Goal: Task Accomplishment & Management: Use online tool/utility

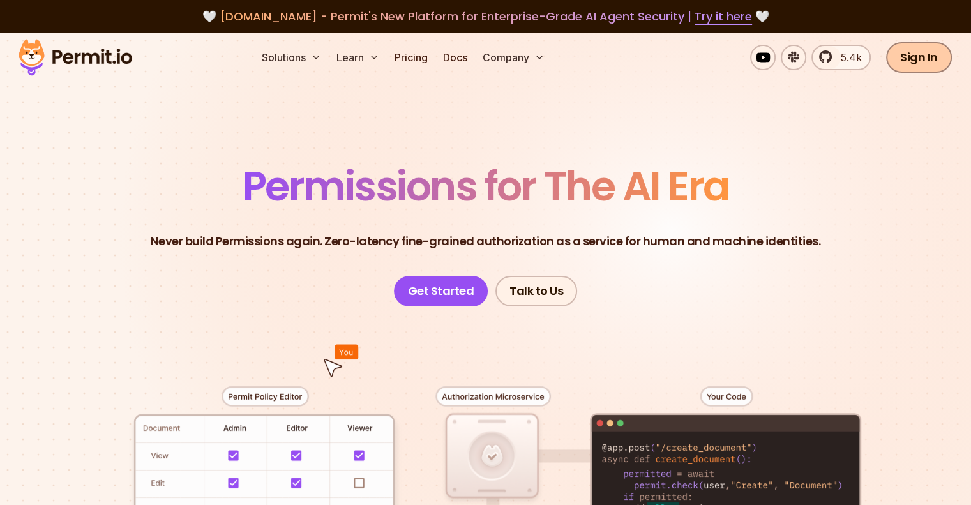
click at [925, 56] on link "Sign In" at bounding box center [920, 57] width 66 height 31
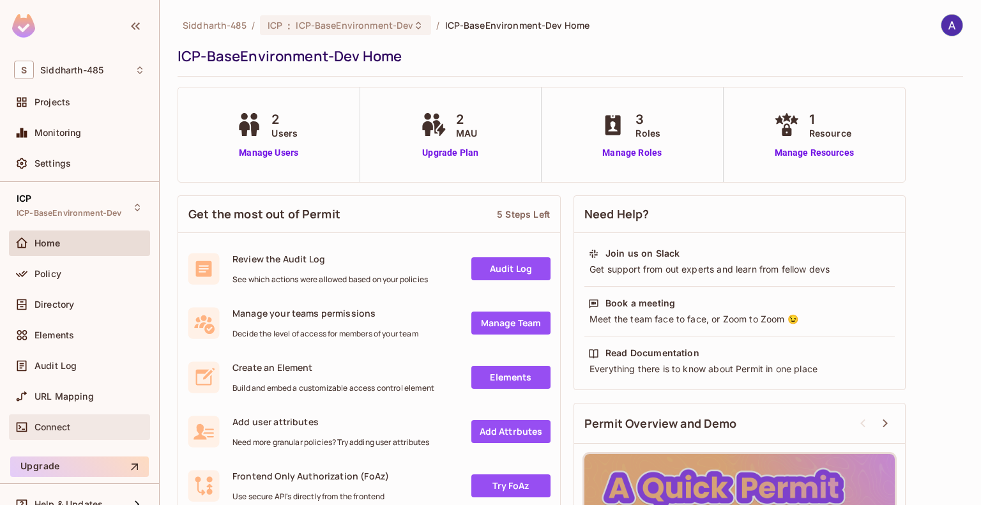
click at [66, 422] on span "Connect" at bounding box center [52, 427] width 36 height 10
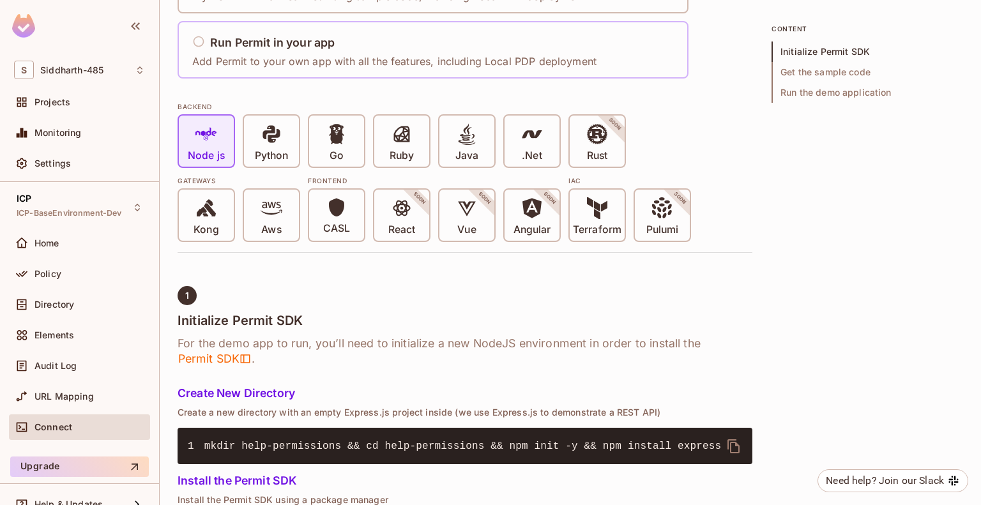
scroll to position [225, 0]
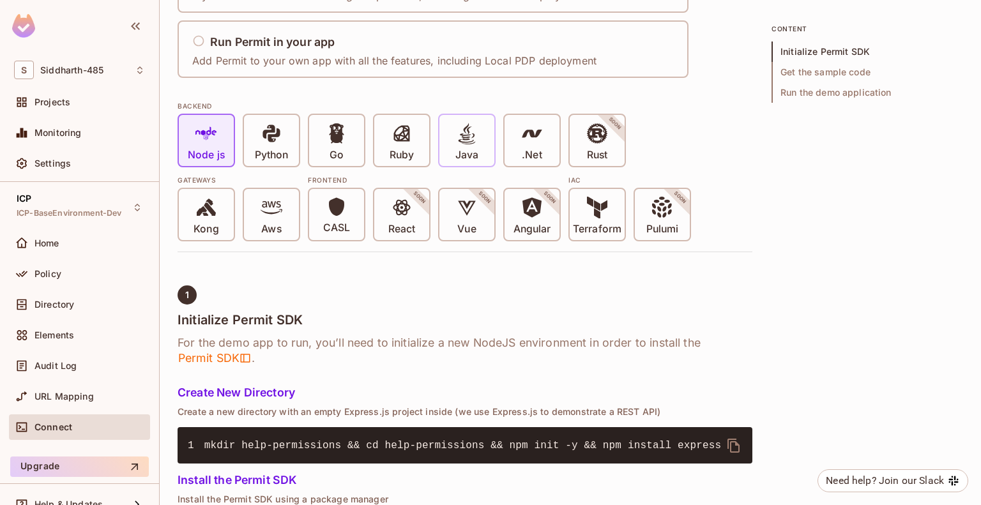
click at [464, 149] on p "Java" at bounding box center [466, 155] width 23 height 13
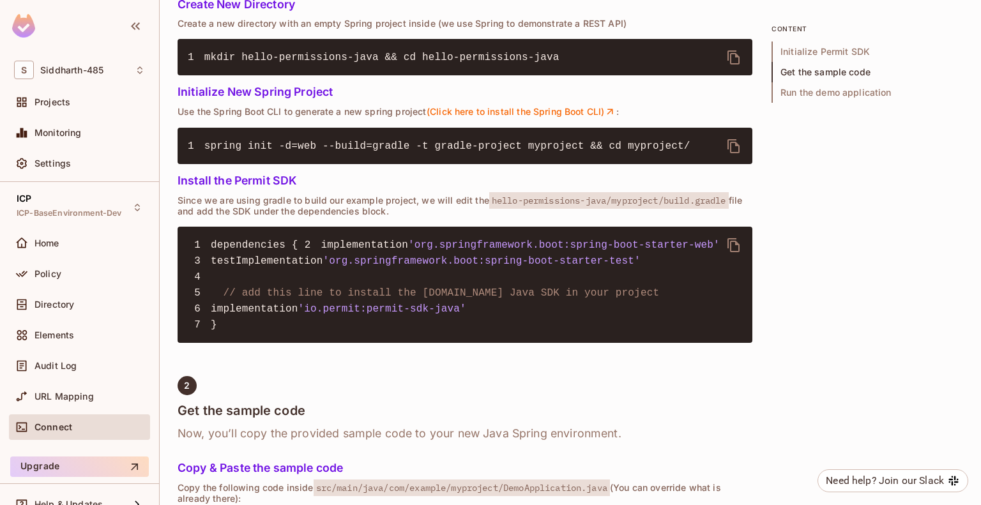
scroll to position [608, 0]
